Goal: Task Accomplishment & Management: Use online tool/utility

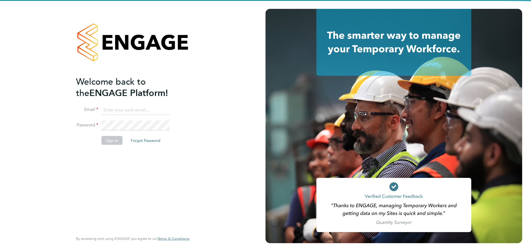
type input "jamie.evenden@wates.co.uk"
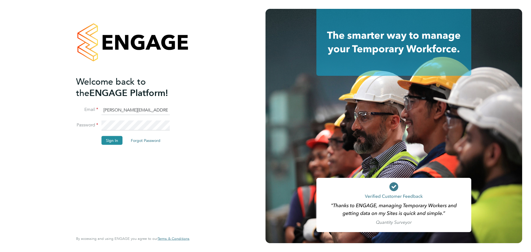
click at [113, 145] on li "Sign In Forgot Password" at bounding box center [130, 143] width 108 height 14
click at [113, 138] on button "Sign In" at bounding box center [112, 140] width 21 height 9
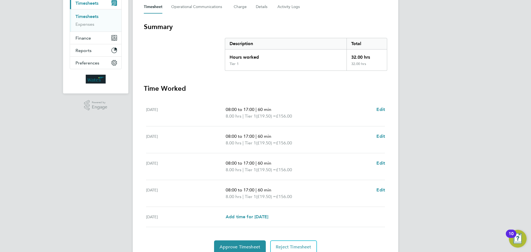
scroll to position [83, 0]
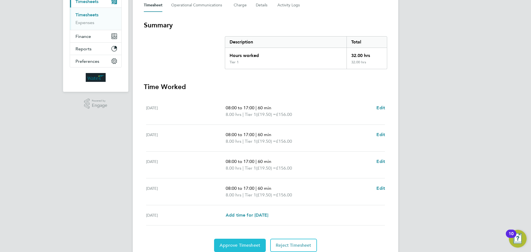
click at [243, 243] on span "Approve Timesheet" at bounding box center [240, 246] width 41 height 6
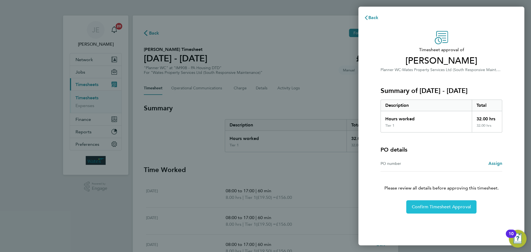
click at [432, 212] on button "Confirm Timesheet Approval" at bounding box center [442, 206] width 70 height 13
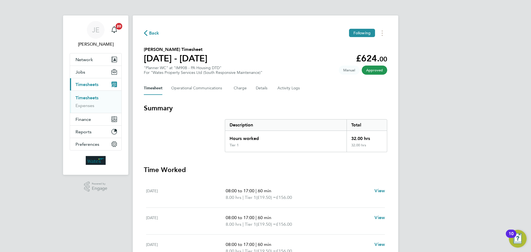
click at [95, 97] on link "Timesheets" at bounding box center [87, 97] width 23 height 5
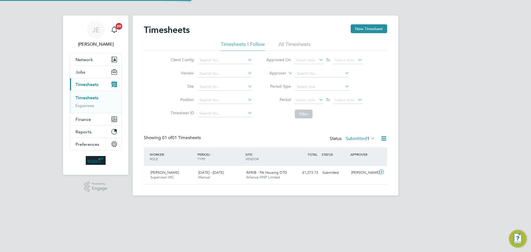
scroll to position [14, 48]
click at [275, 174] on span "IM90B - PA Housing DTD" at bounding box center [266, 172] width 41 height 5
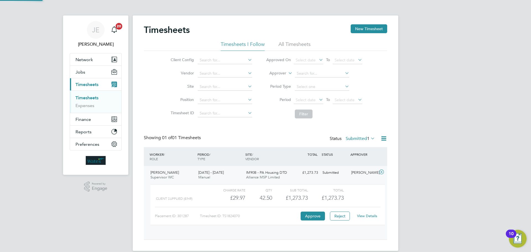
scroll to position [9, 54]
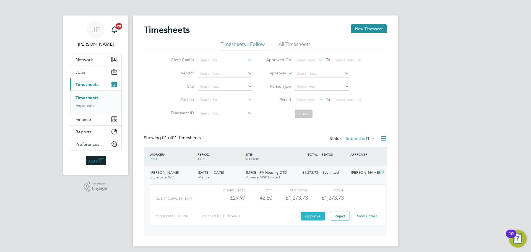
click at [308, 214] on button "Approve" at bounding box center [313, 216] width 24 height 9
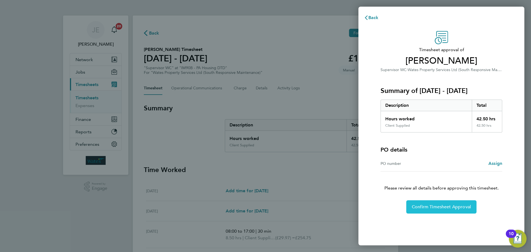
click at [426, 205] on span "Confirm Timesheet Approval" at bounding box center [441, 207] width 59 height 6
